Goal: Information Seeking & Learning: Check status

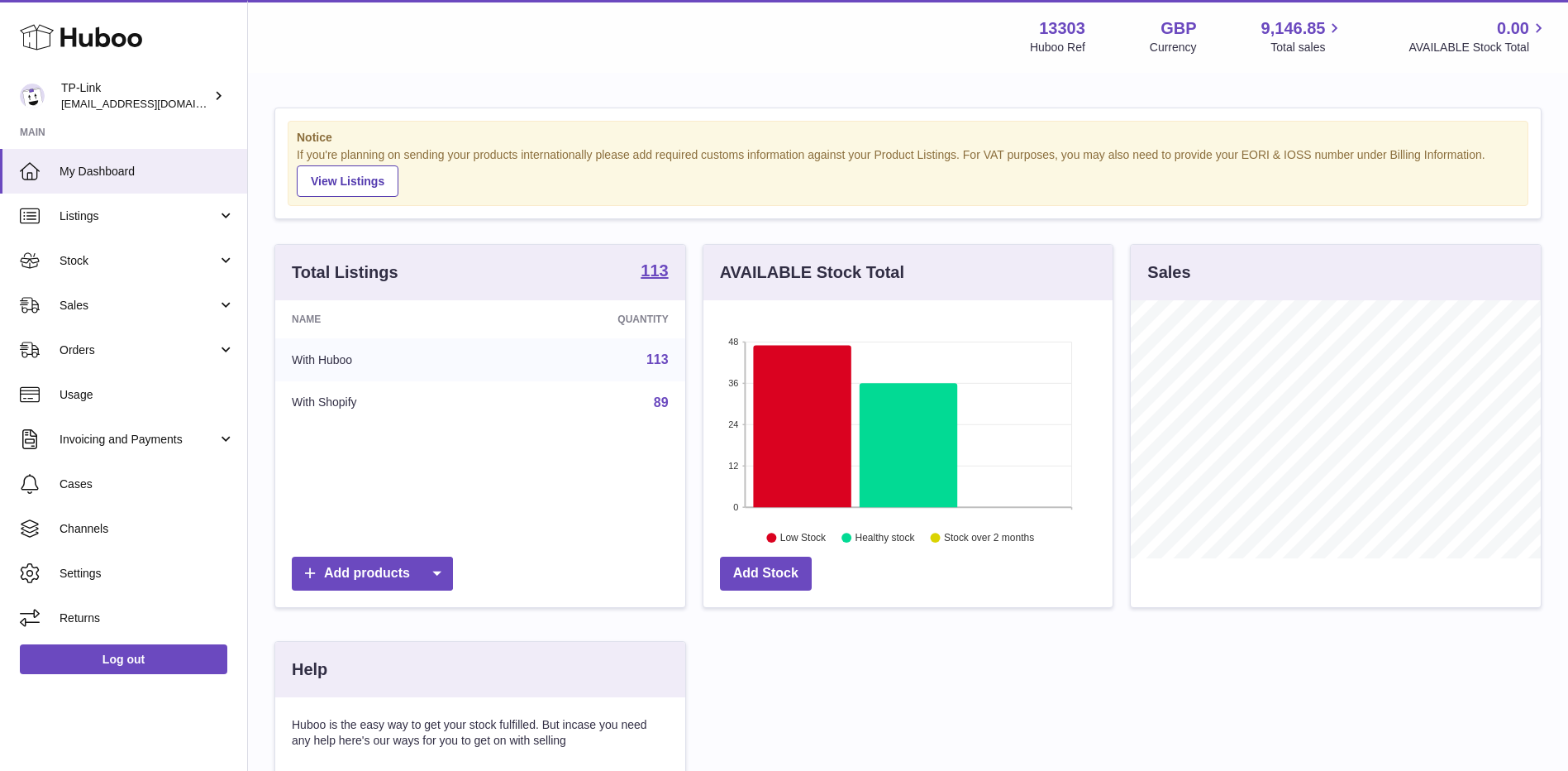
scroll to position [258, 409]
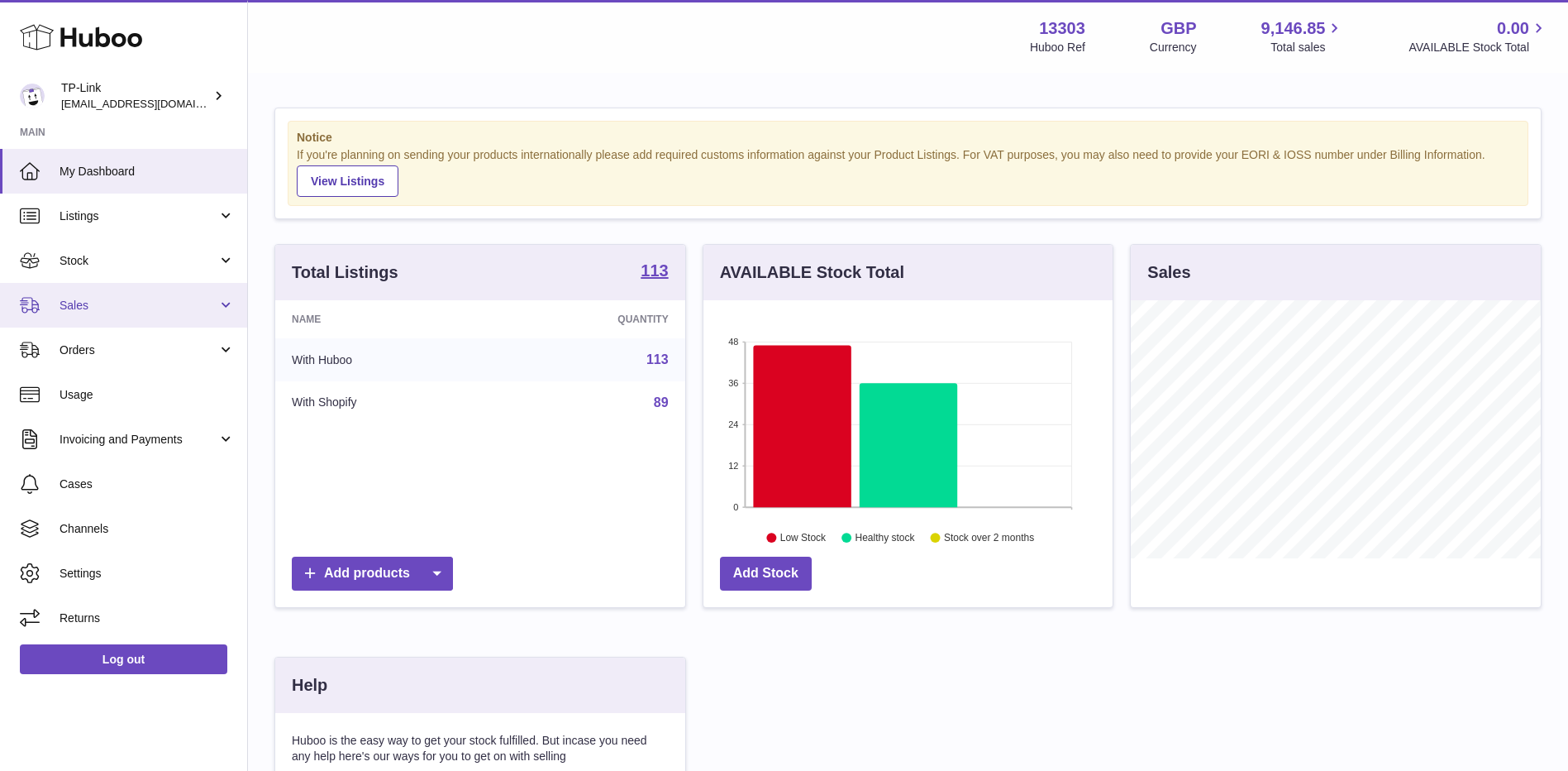
click at [45, 308] on link "Sales" at bounding box center [123, 305] width 247 height 45
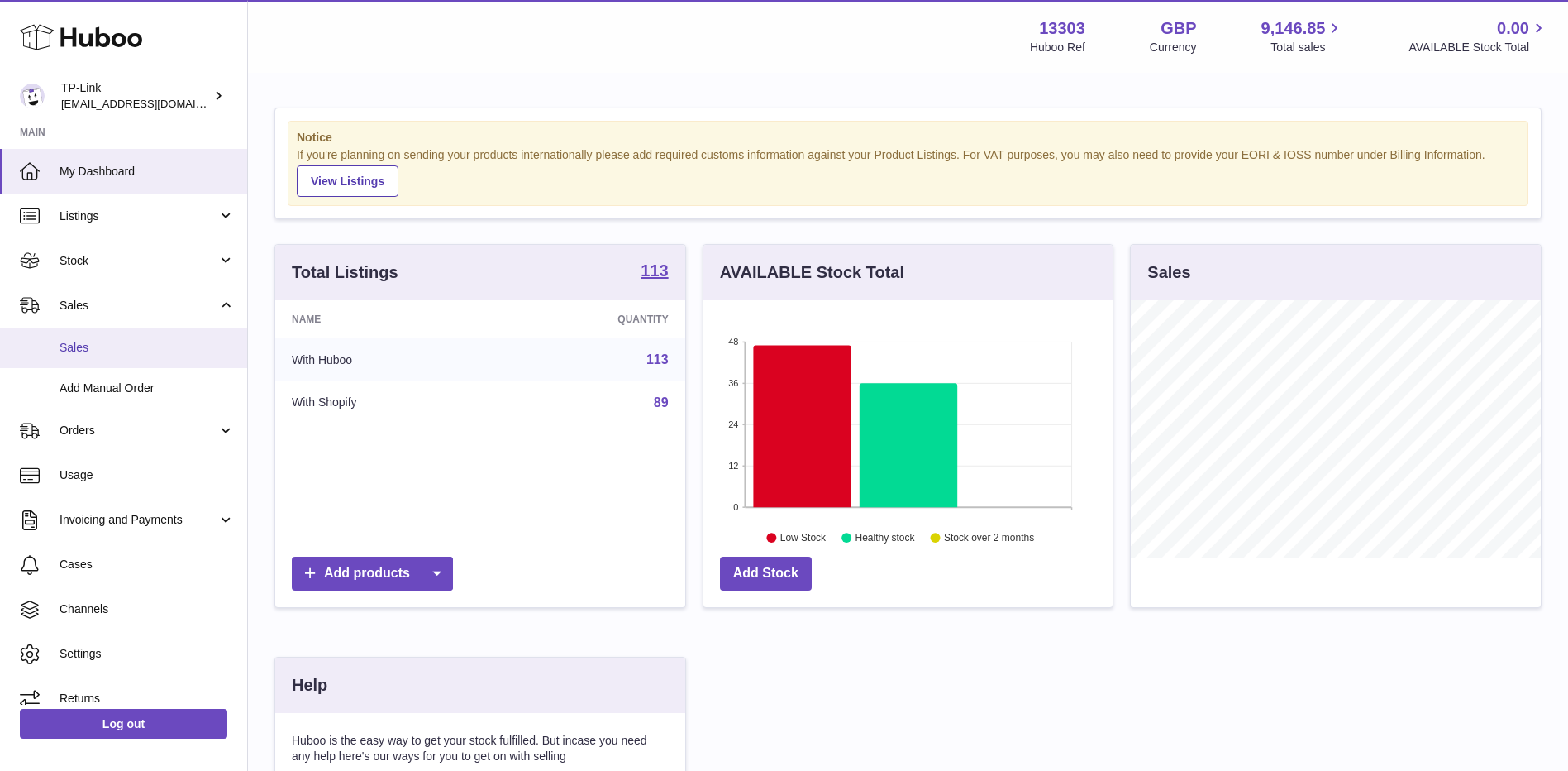
click at [102, 348] on span "Sales" at bounding box center [147, 348] width 175 height 16
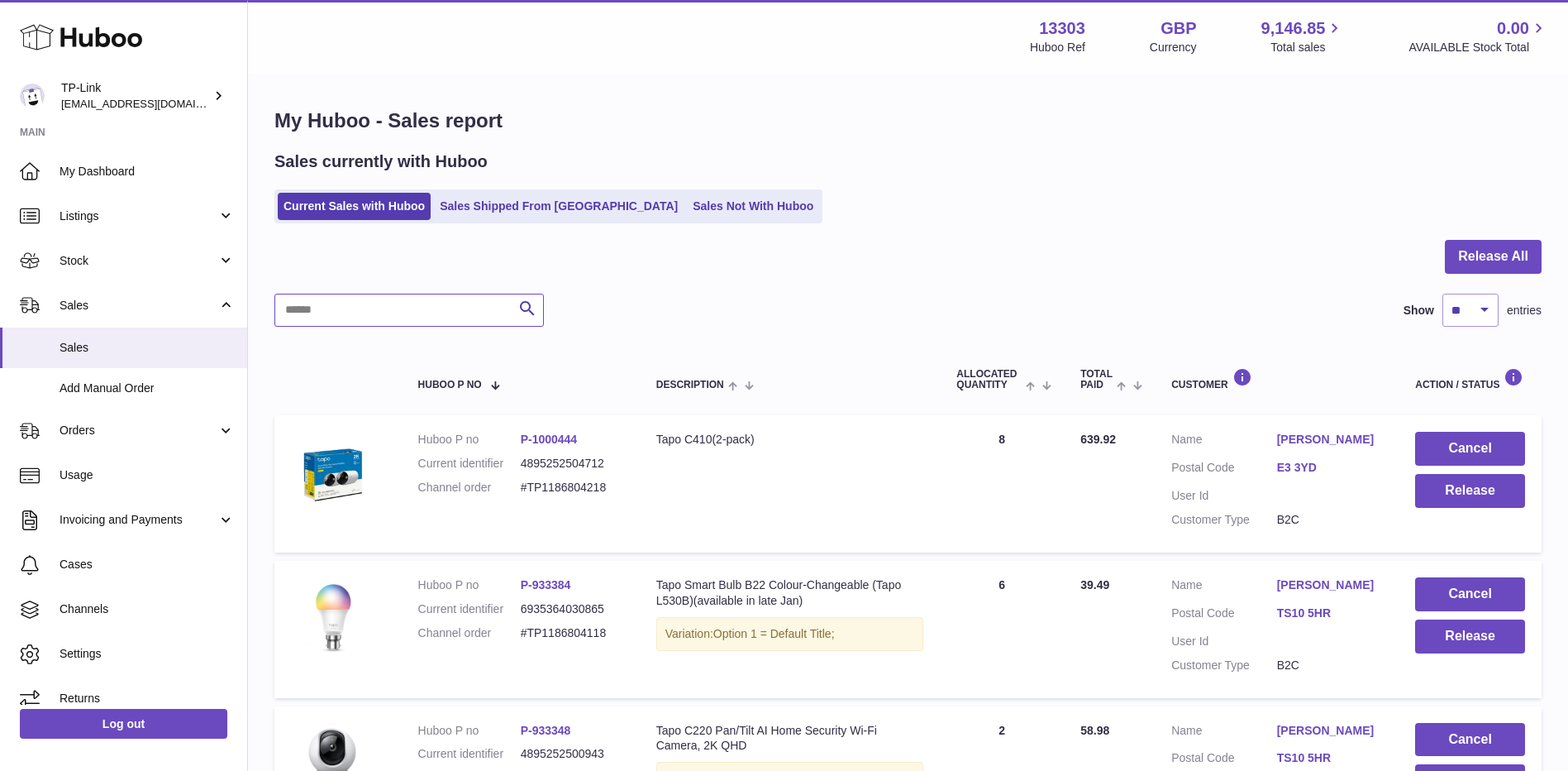
click at [402, 312] on input "text" at bounding box center [408, 310] width 269 height 33
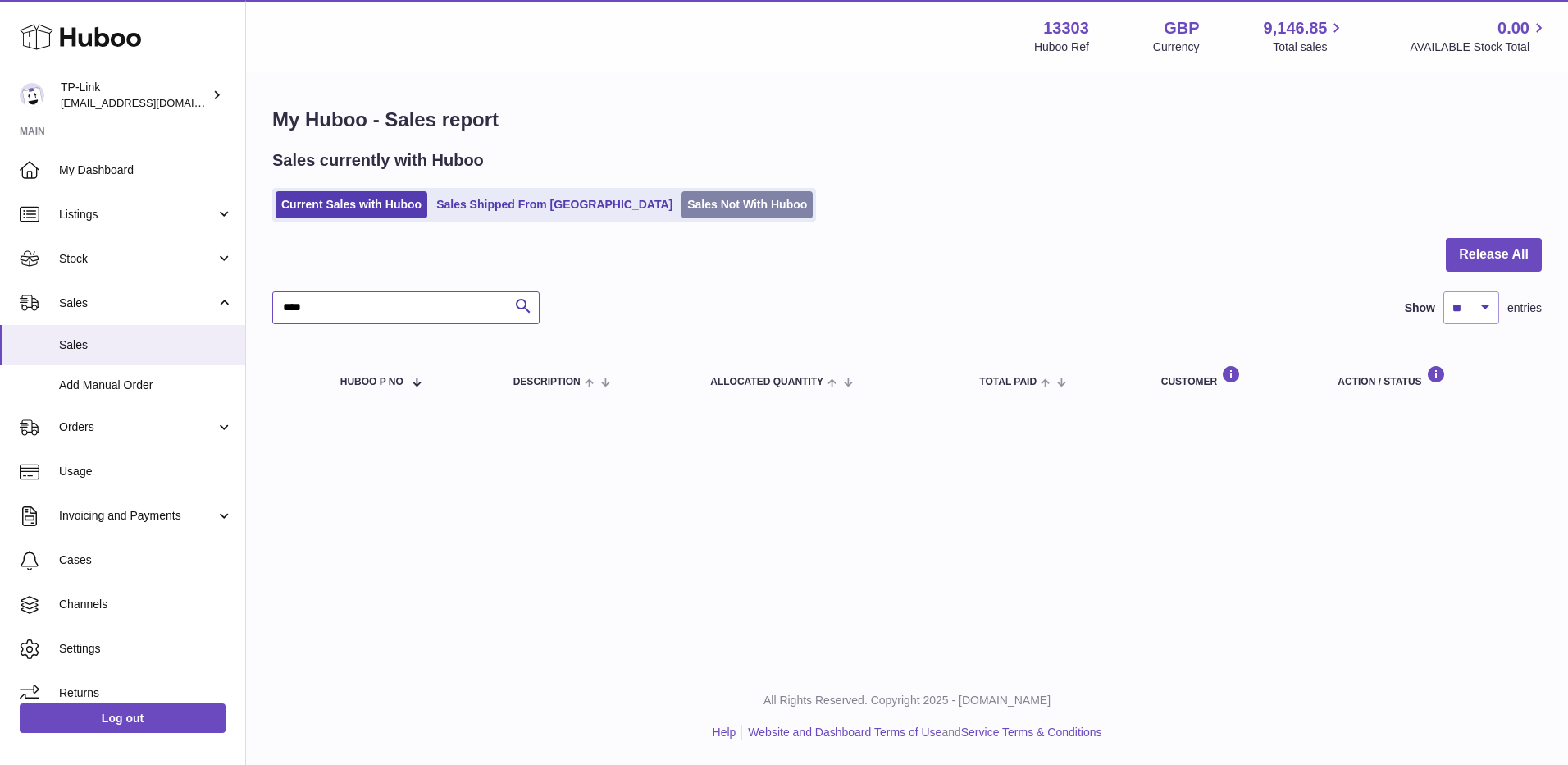
type input "****"
click at [682, 200] on link "Sales Not With Huboo" at bounding box center [747, 204] width 131 height 27
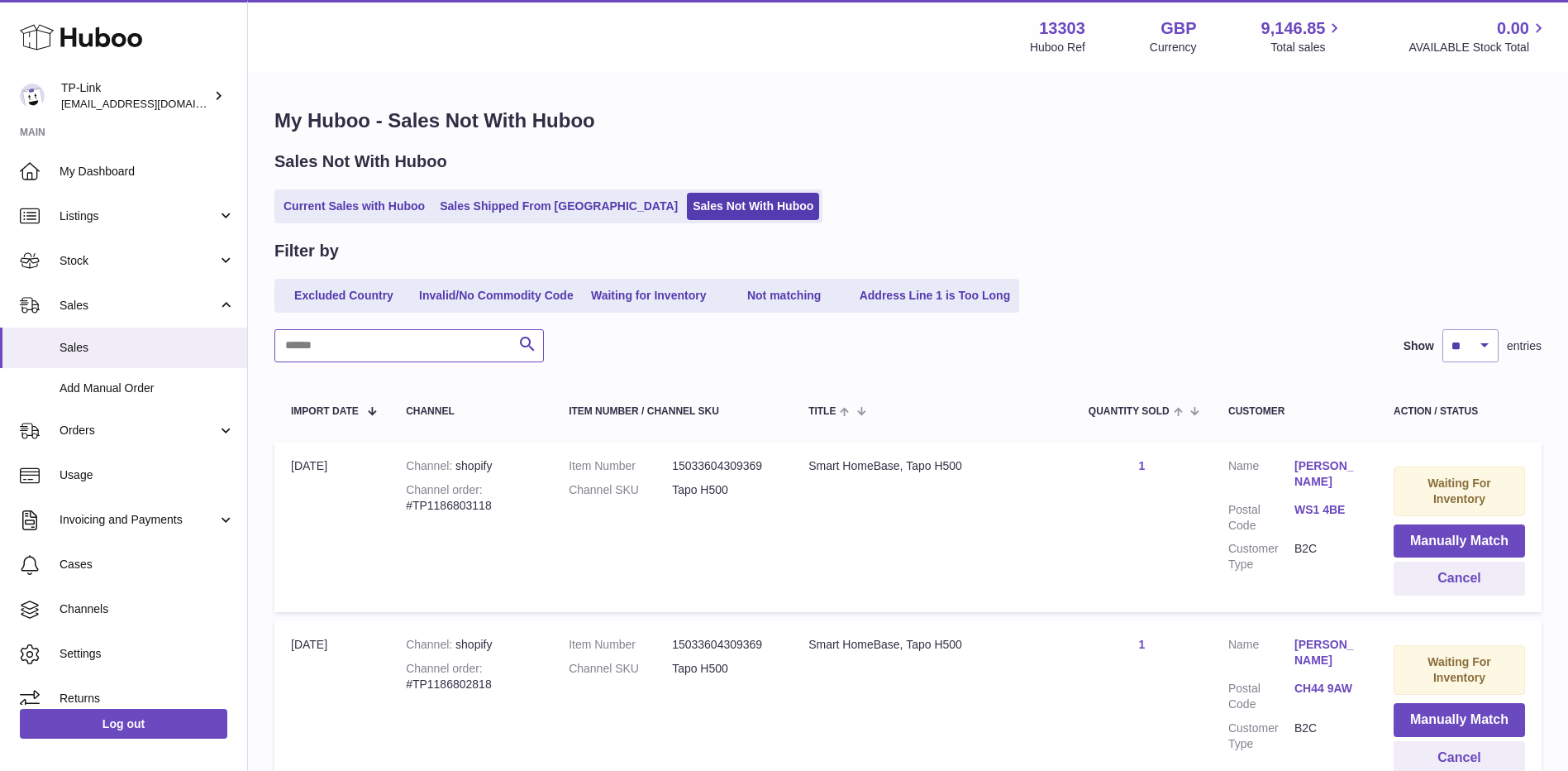
click at [359, 354] on input "text" at bounding box center [408, 346] width 269 height 33
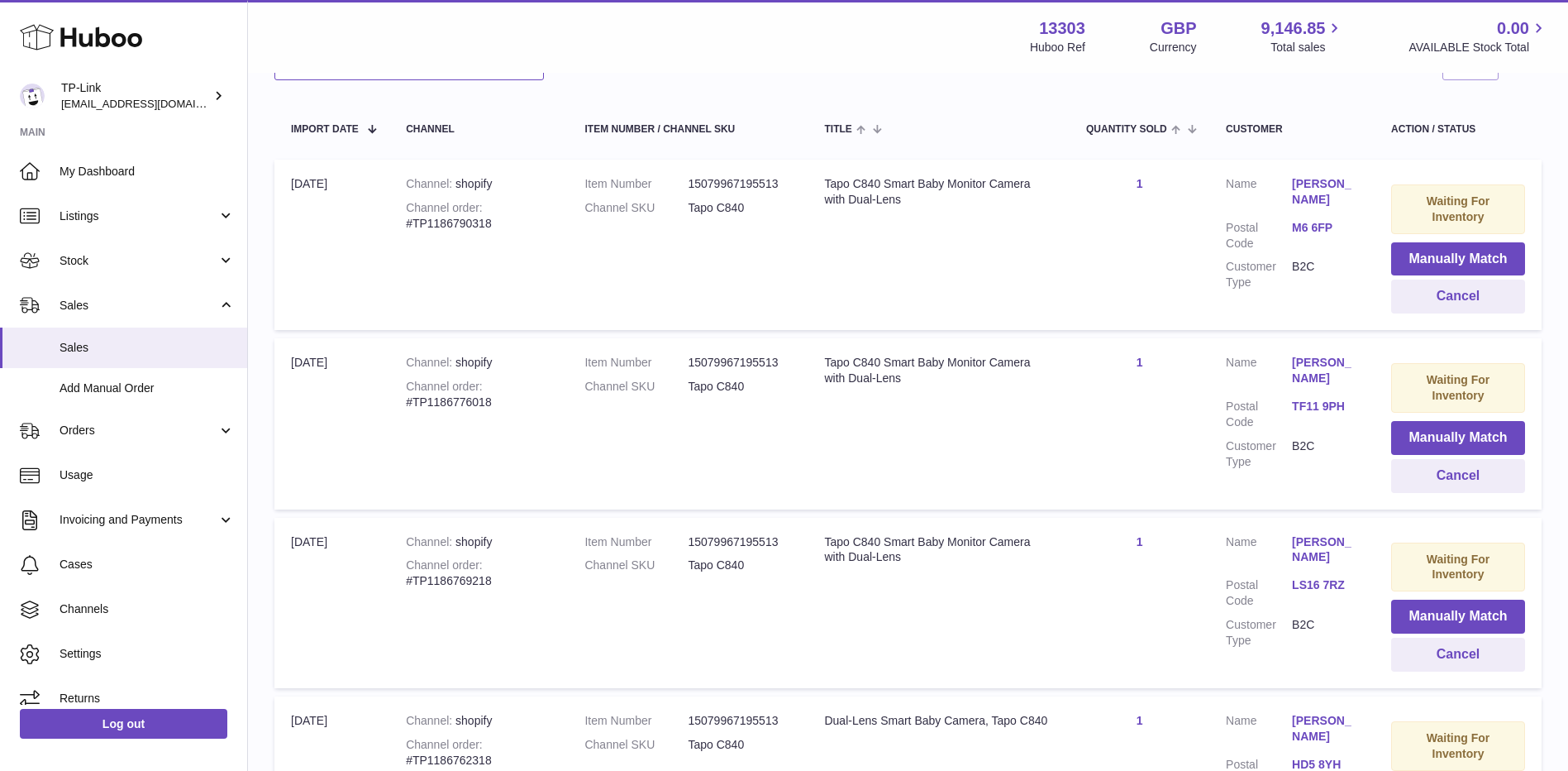
scroll to position [331, 0]
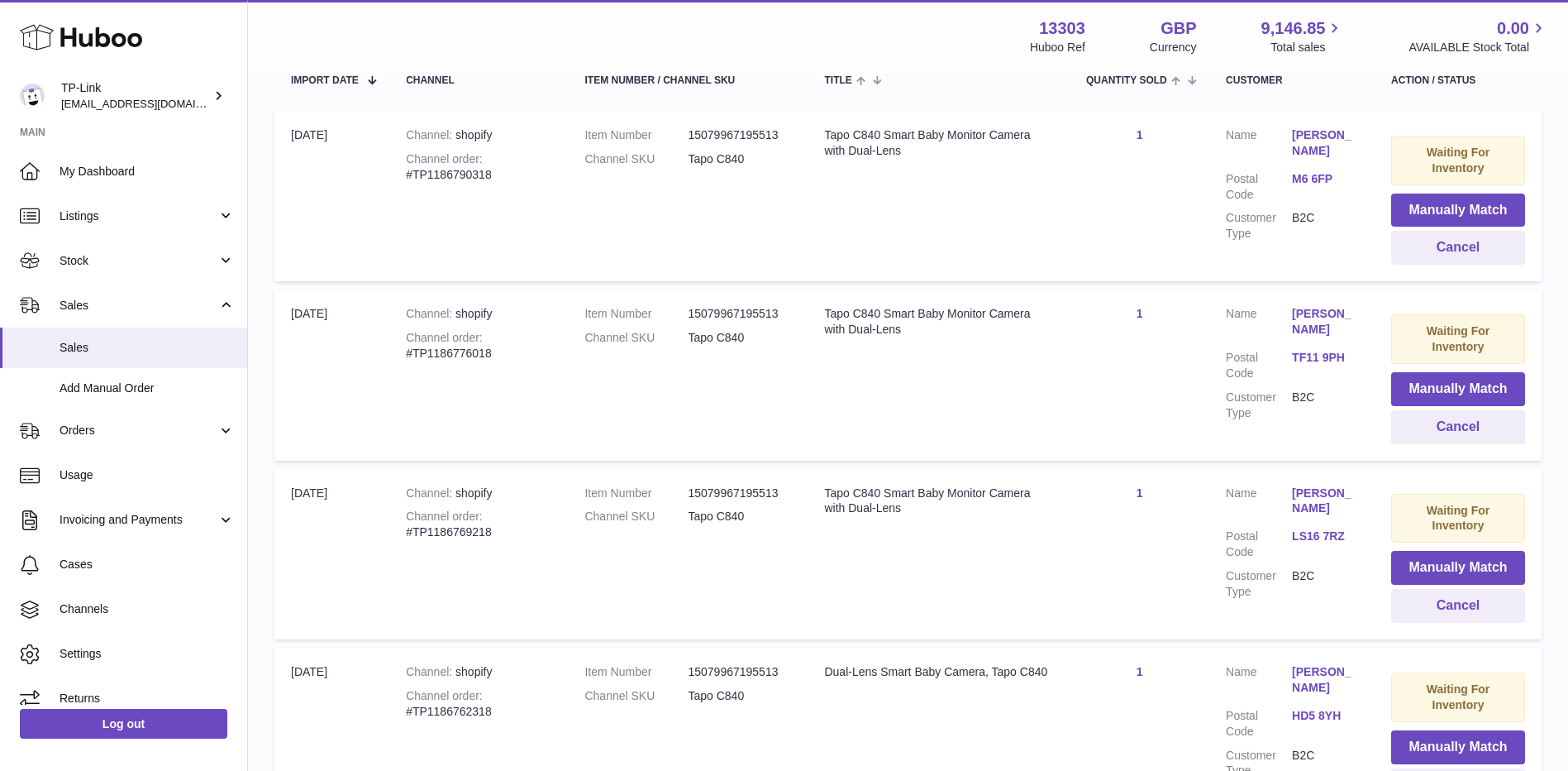
type input "****"
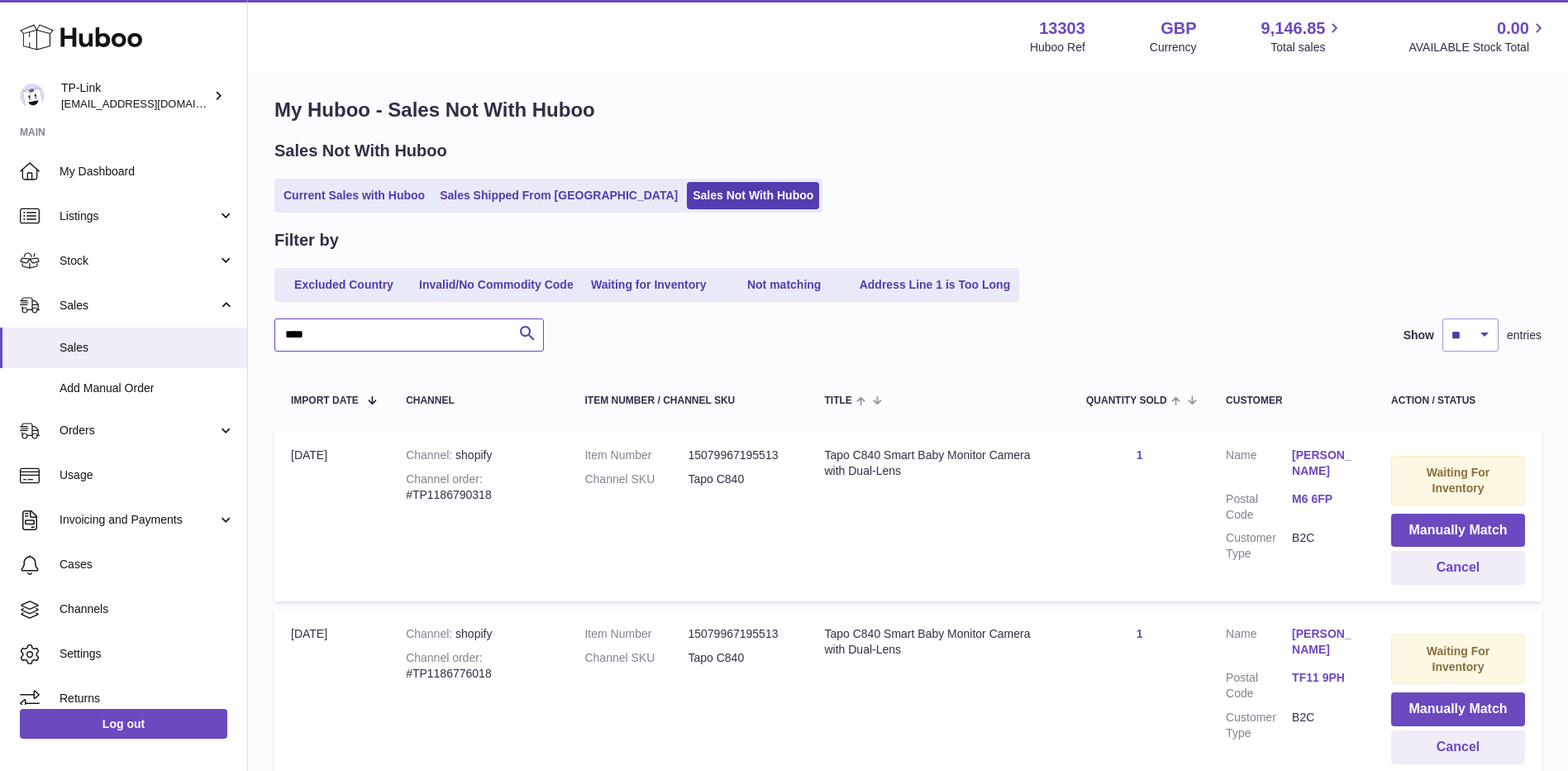
scroll to position [0, 0]
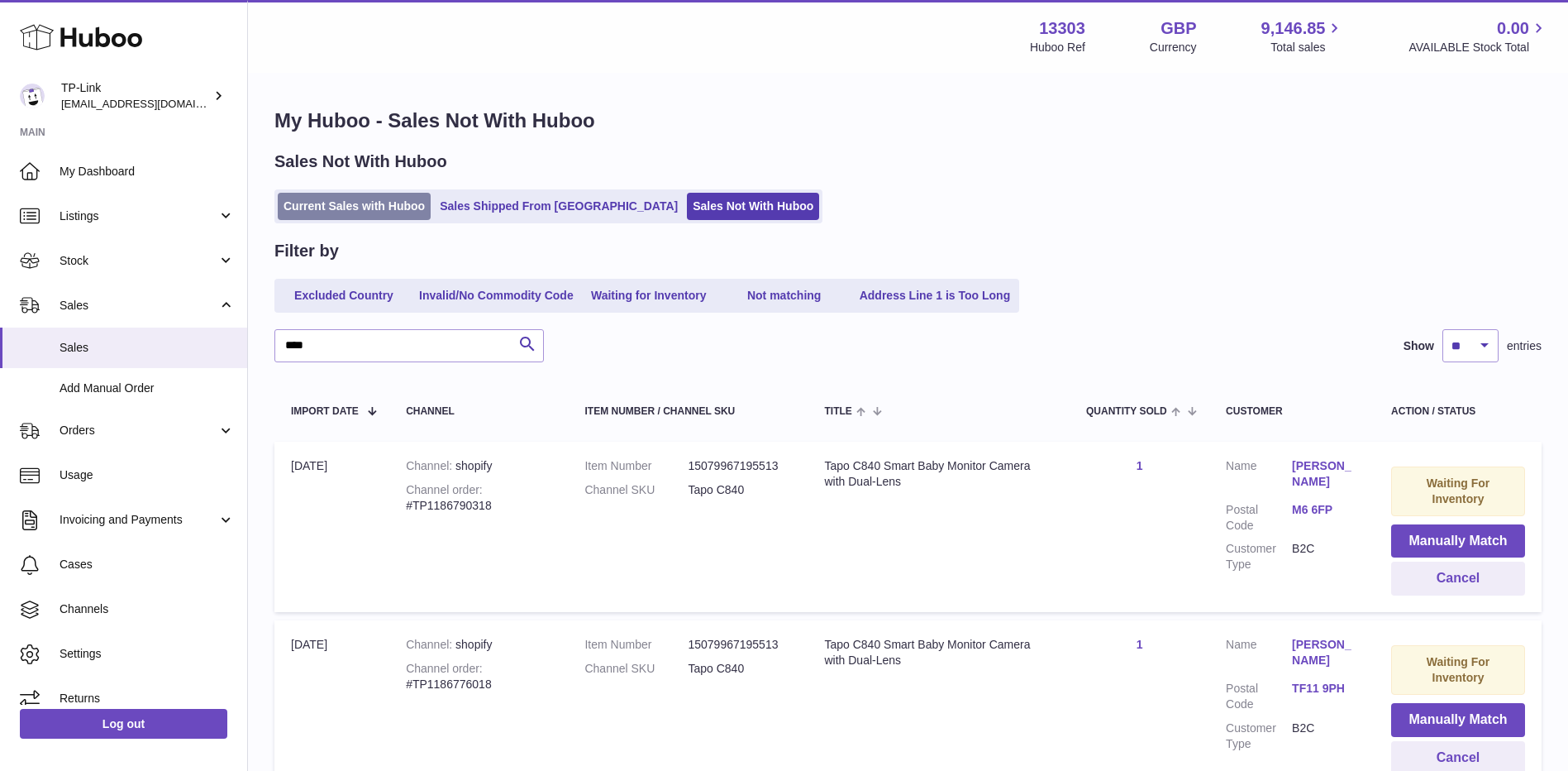
click at [349, 208] on link "Current Sales with Huboo" at bounding box center [354, 206] width 153 height 28
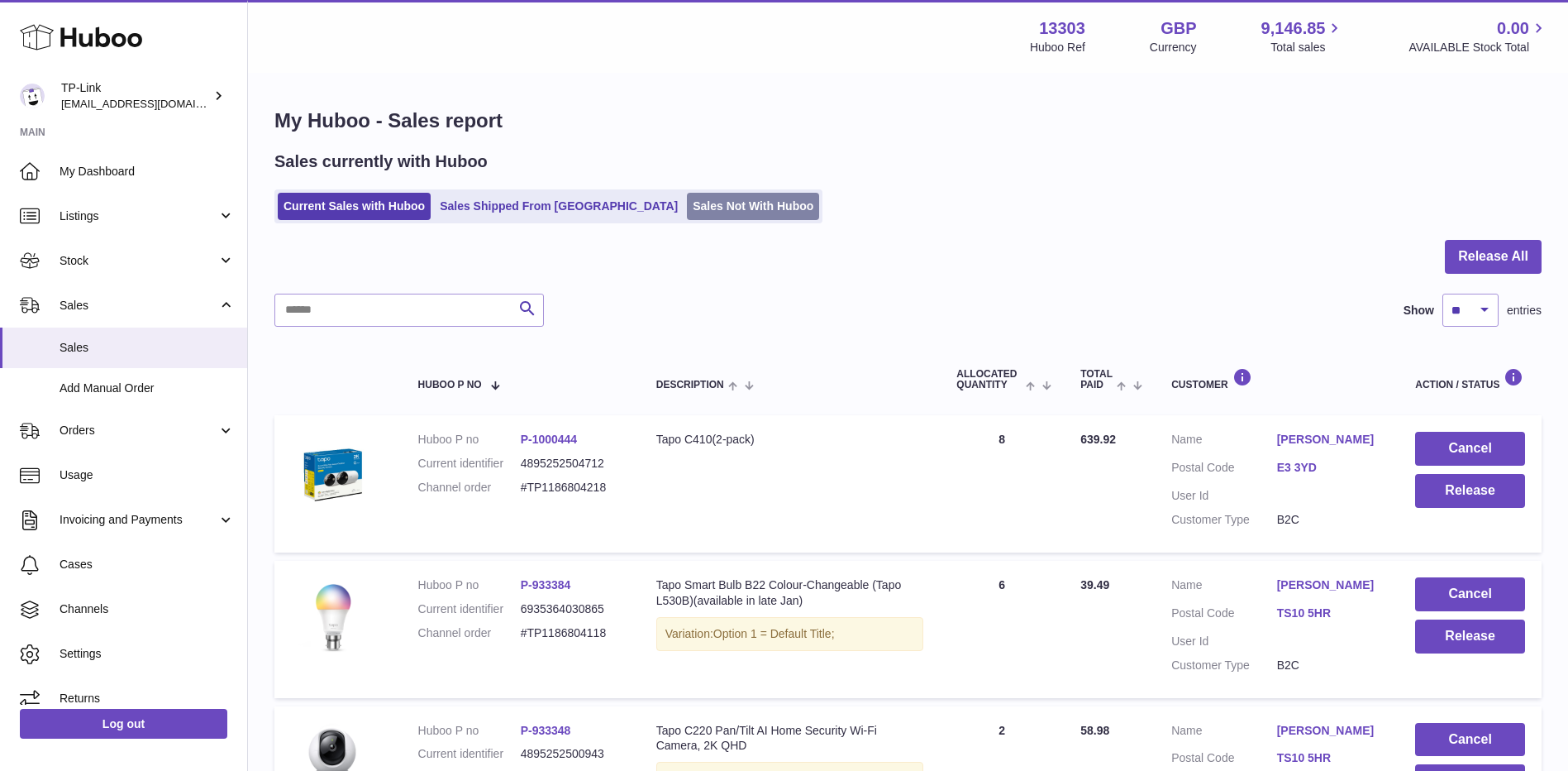
click at [699, 197] on link "Sales Not With Huboo" at bounding box center [753, 206] width 132 height 28
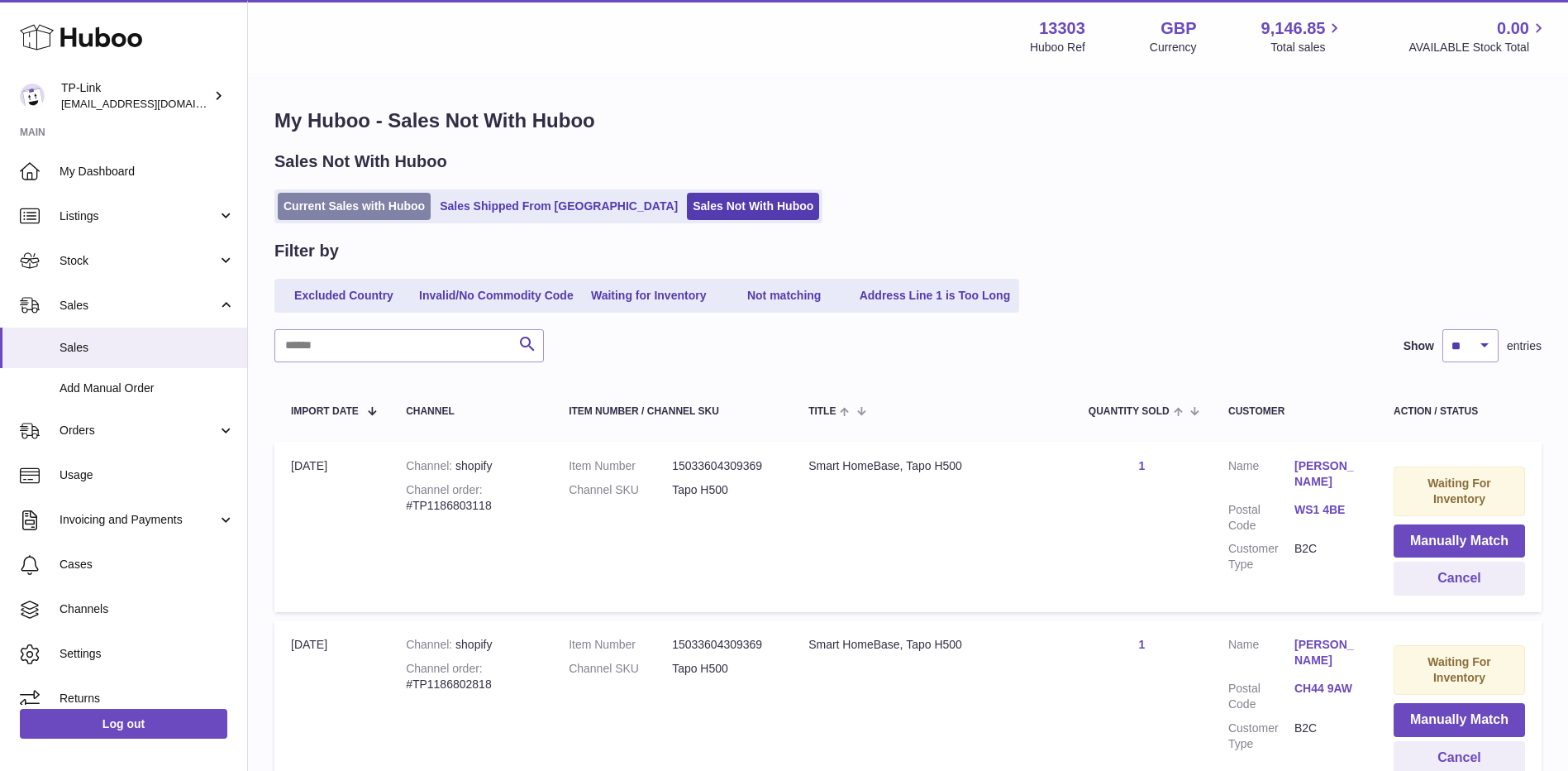
click at [382, 194] on link "Current Sales with Huboo" at bounding box center [354, 206] width 153 height 28
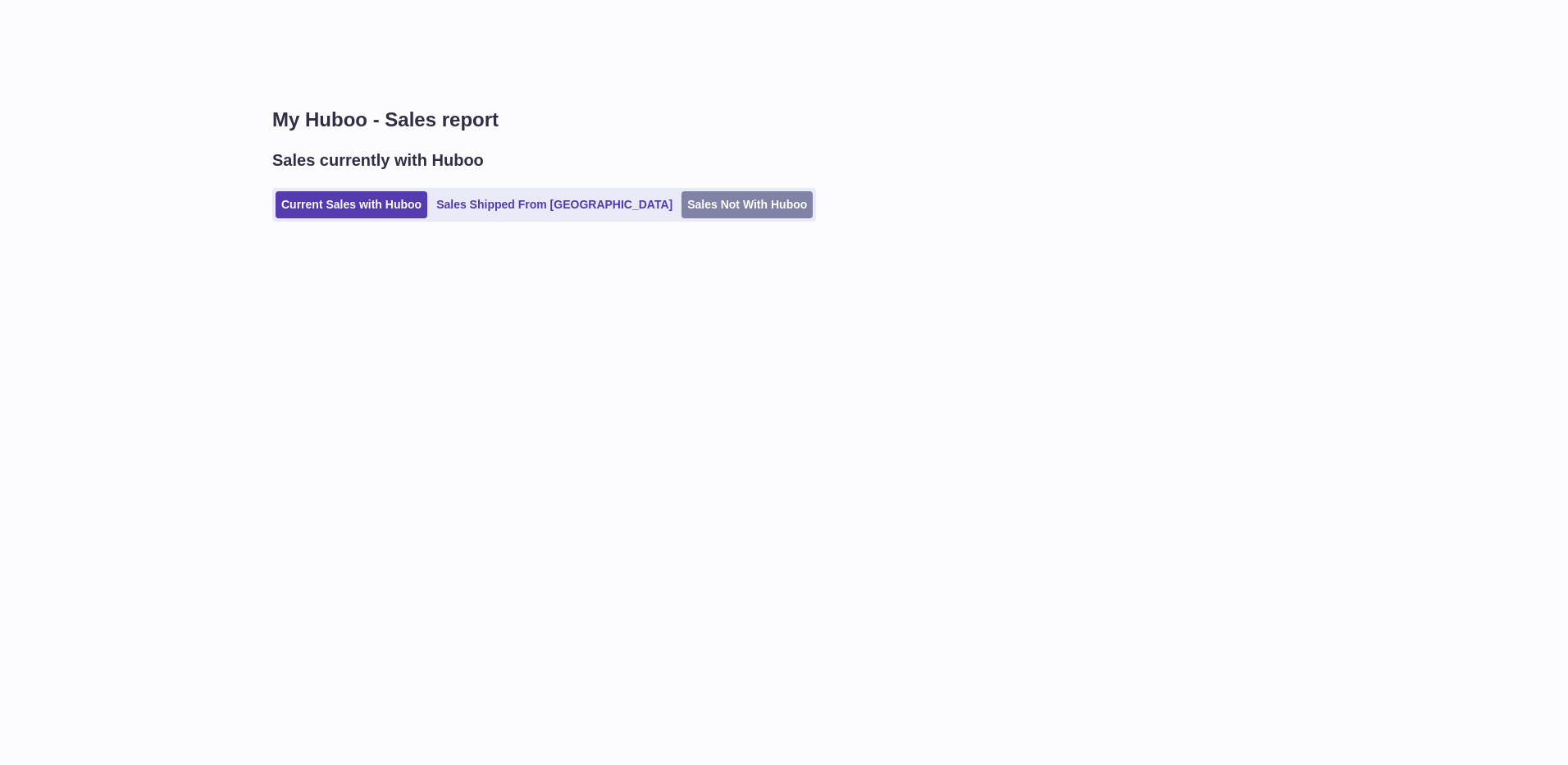
click at [682, 195] on link "Sales Not With Huboo" at bounding box center [747, 204] width 131 height 27
